Goal: Information Seeking & Learning: Check status

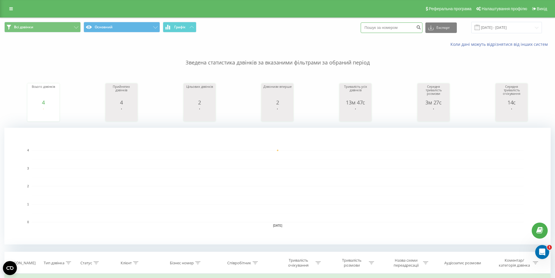
click at [385, 26] on input at bounding box center [392, 27] width 62 height 10
paste input "+380687188131"
type input "+380687188131"
click at [422, 30] on button "submit" at bounding box center [419, 27] width 8 height 10
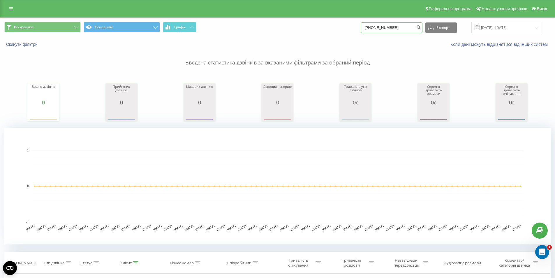
drag, startPoint x: 373, startPoint y: 27, endPoint x: 351, endPoint y: 25, distance: 22.2
click at [351, 25] on div "Всі дзвінки Основний Графік +380687188131 Експорт .csv .xls .xlsx 22.05.2025 - …" at bounding box center [277, 27] width 546 height 11
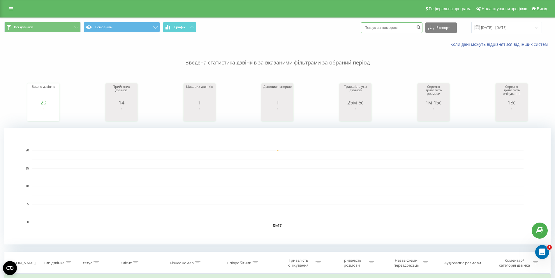
click at [399, 28] on input at bounding box center [392, 27] width 62 height 10
paste input "0675996231"
type input "0675996231"
click at [421, 27] on icon "submit" at bounding box center [418, 26] width 5 height 3
click at [394, 26] on input at bounding box center [392, 27] width 62 height 10
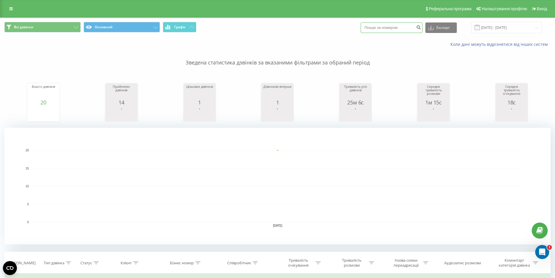
paste input "0967944002"
type input "0967944002"
click at [421, 26] on icon "submit" at bounding box center [418, 26] width 5 height 3
click at [532, 29] on input "[DATE] - [DATE]" at bounding box center [506, 27] width 70 height 11
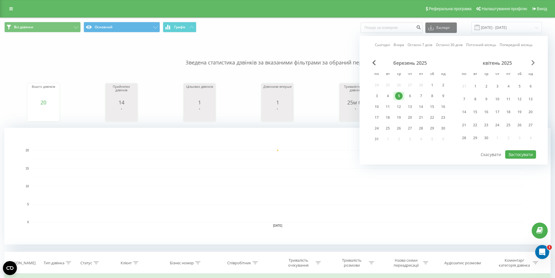
click at [533, 62] on span "Next Month" at bounding box center [532, 62] width 3 height 5
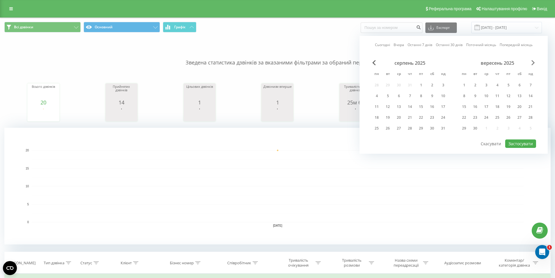
click at [533, 62] on span "Next Month" at bounding box center [532, 62] width 3 height 5
click at [533, 64] on span "Next Month" at bounding box center [532, 62] width 3 height 5
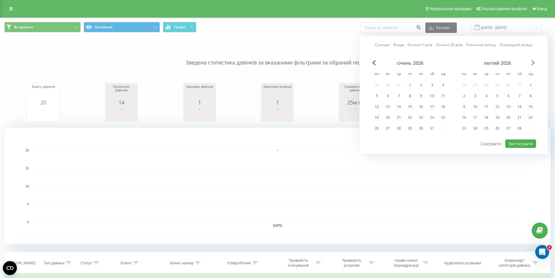
click at [533, 64] on span "Next Month" at bounding box center [532, 62] width 3 height 5
click at [375, 63] on span "Previous Month" at bounding box center [373, 62] width 3 height 5
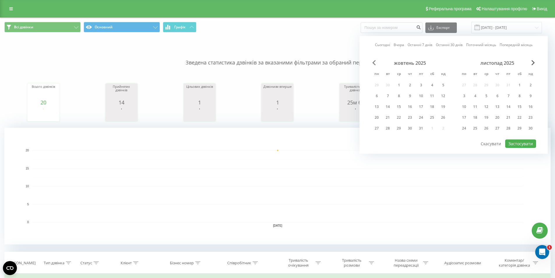
click at [375, 63] on span "Previous Month" at bounding box center [373, 62] width 3 height 5
click at [376, 65] on div "вересень 2025" at bounding box center [409, 63] width 77 height 6
click at [373, 62] on span "Previous Month" at bounding box center [373, 62] width 3 height 5
click at [422, 117] on div "22" at bounding box center [421, 118] width 8 height 8
click at [508, 143] on button "Застосувати" at bounding box center [520, 143] width 31 height 8
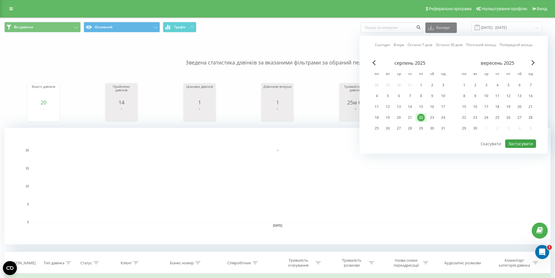
type input "22.08.2025 - 22.08.2025"
